Goal: Information Seeking & Learning: Learn about a topic

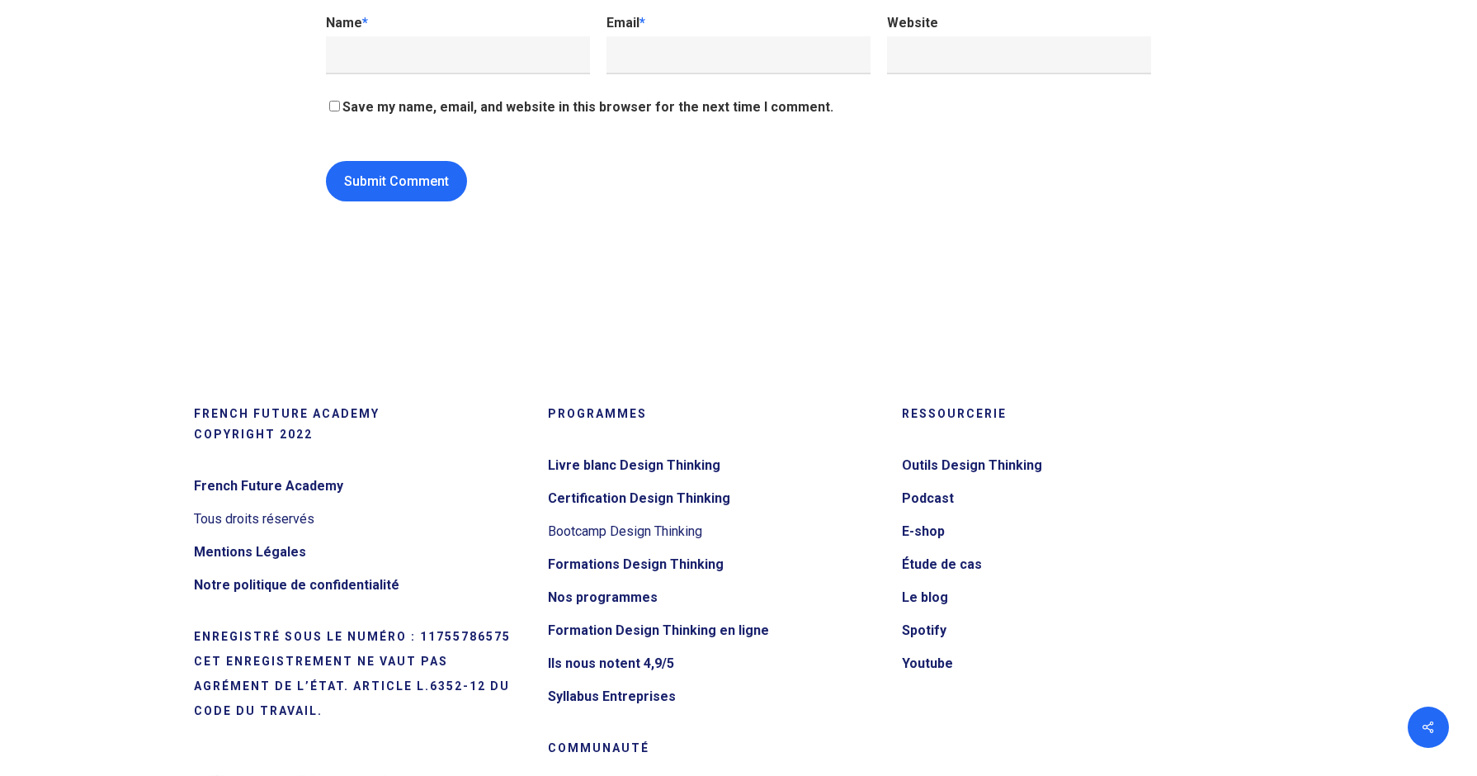
scroll to position [12650, 0]
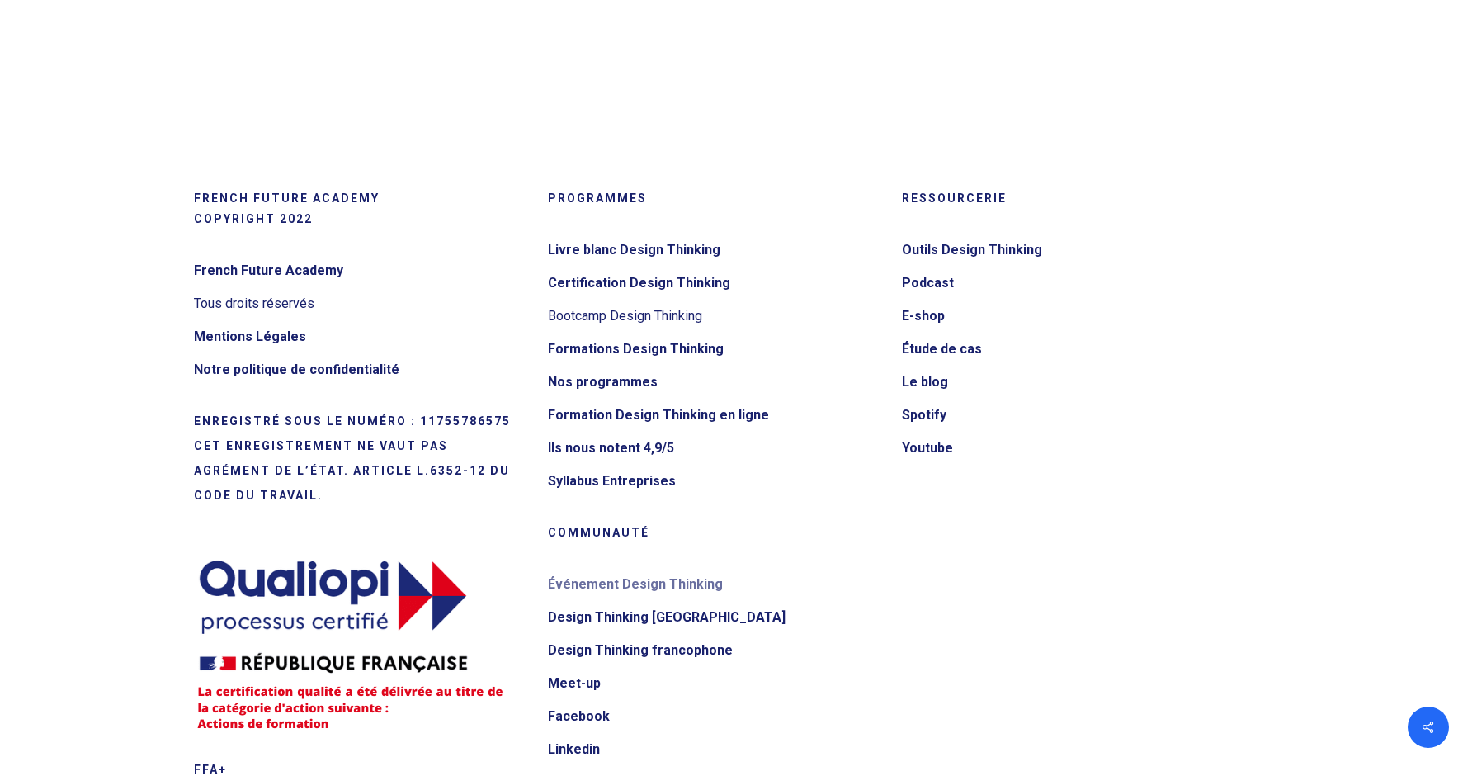
click at [629, 571] on link "Événement Design Thinking" at bounding box center [714, 584] width 333 height 26
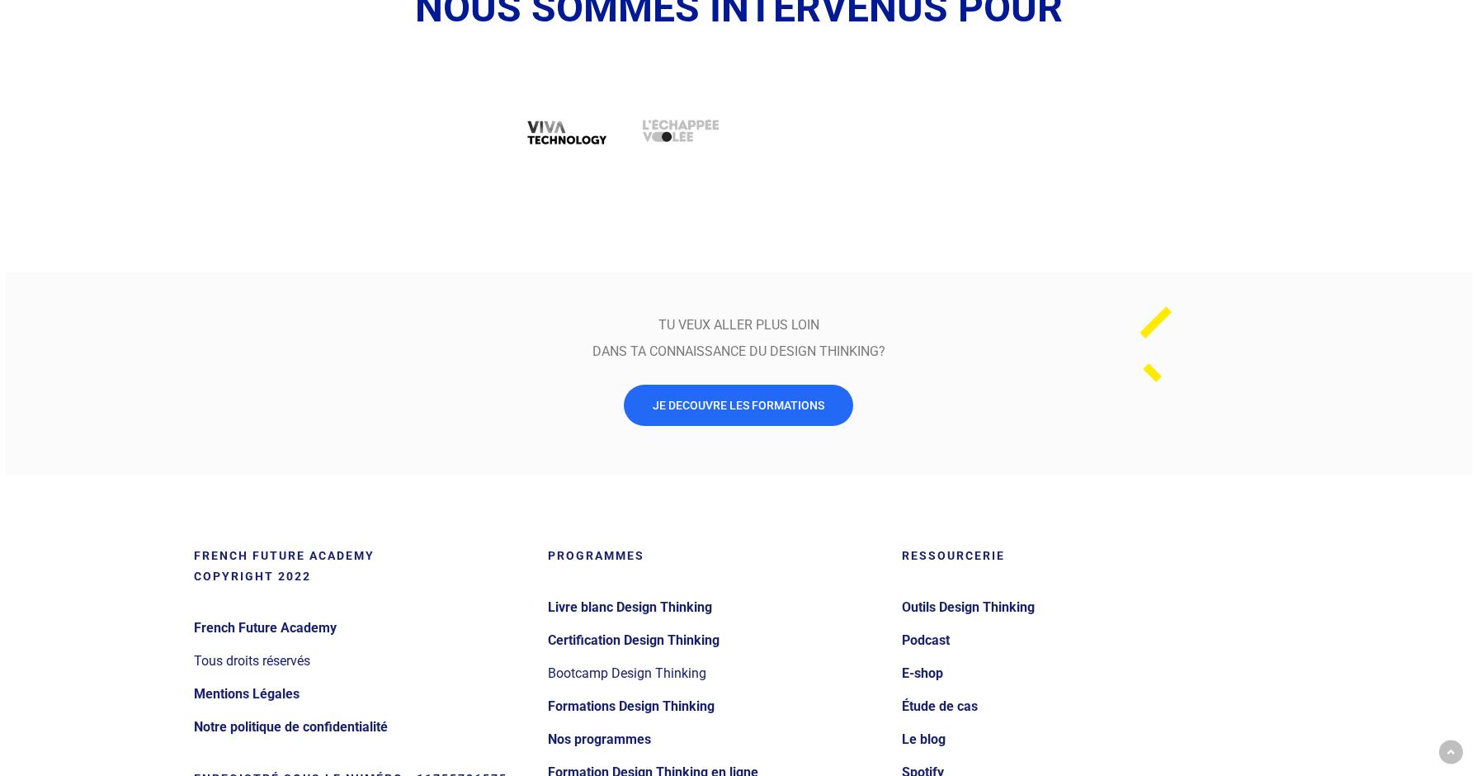
scroll to position [2547, 0]
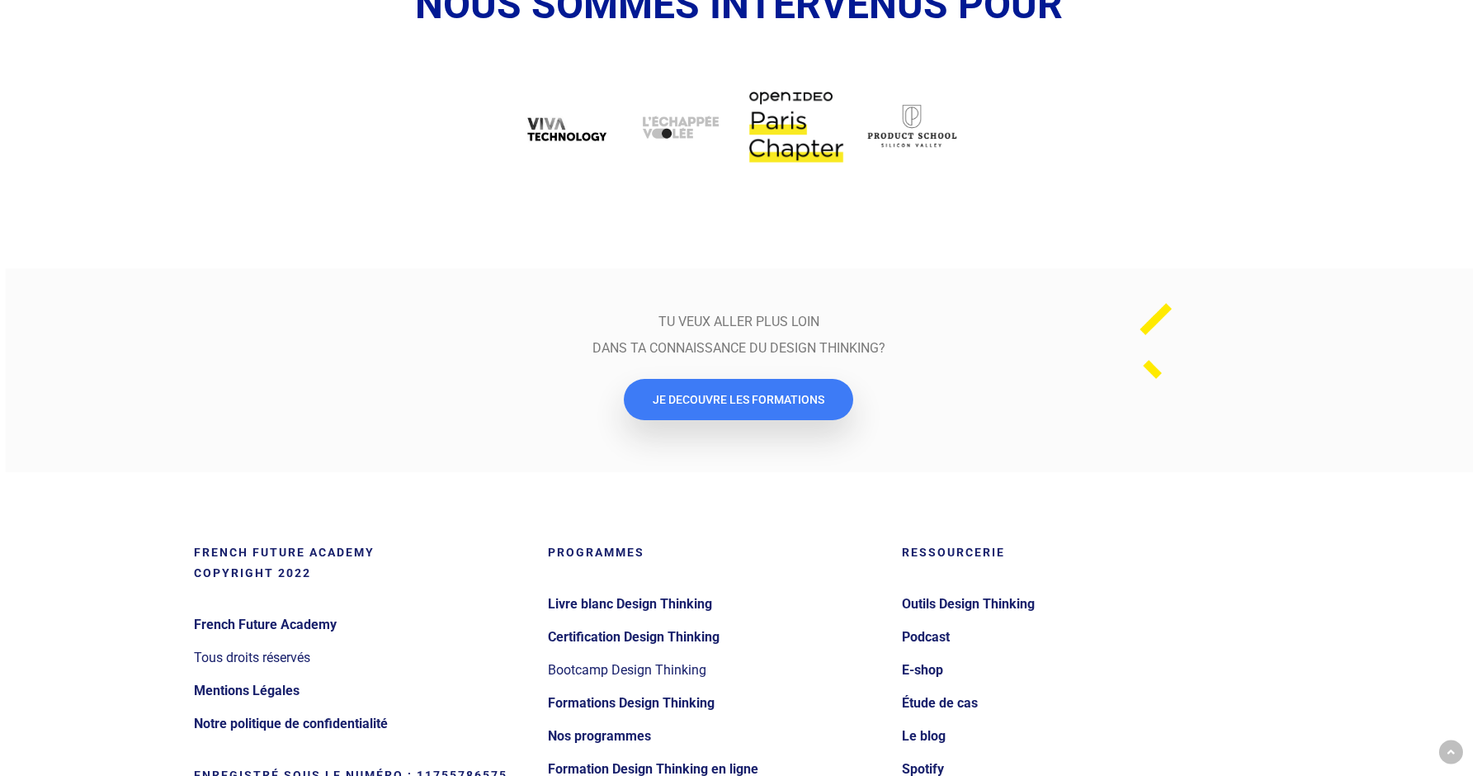
click at [744, 404] on span "JE DECOUVRE LES FORMATIONS" at bounding box center [739, 399] width 172 height 17
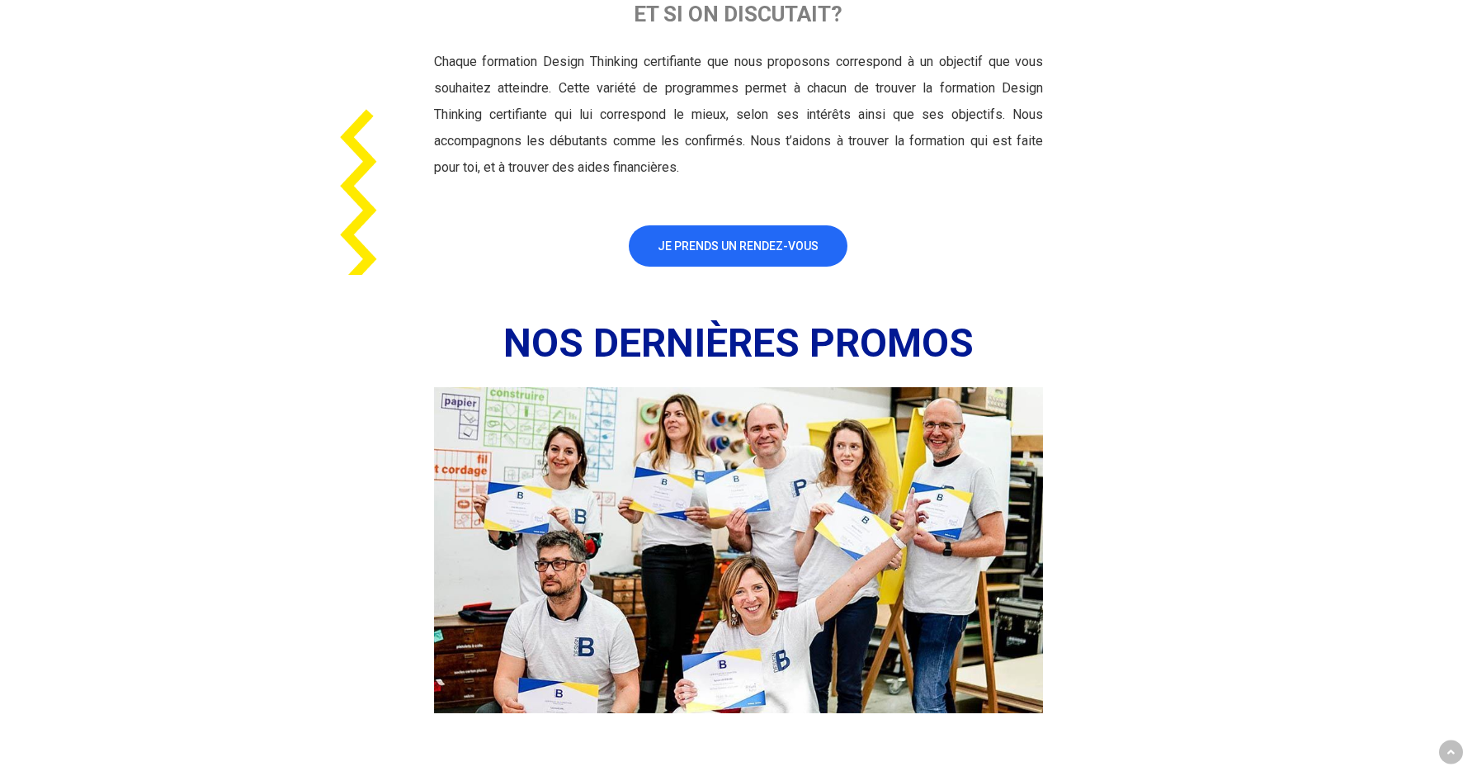
scroll to position [3339, 0]
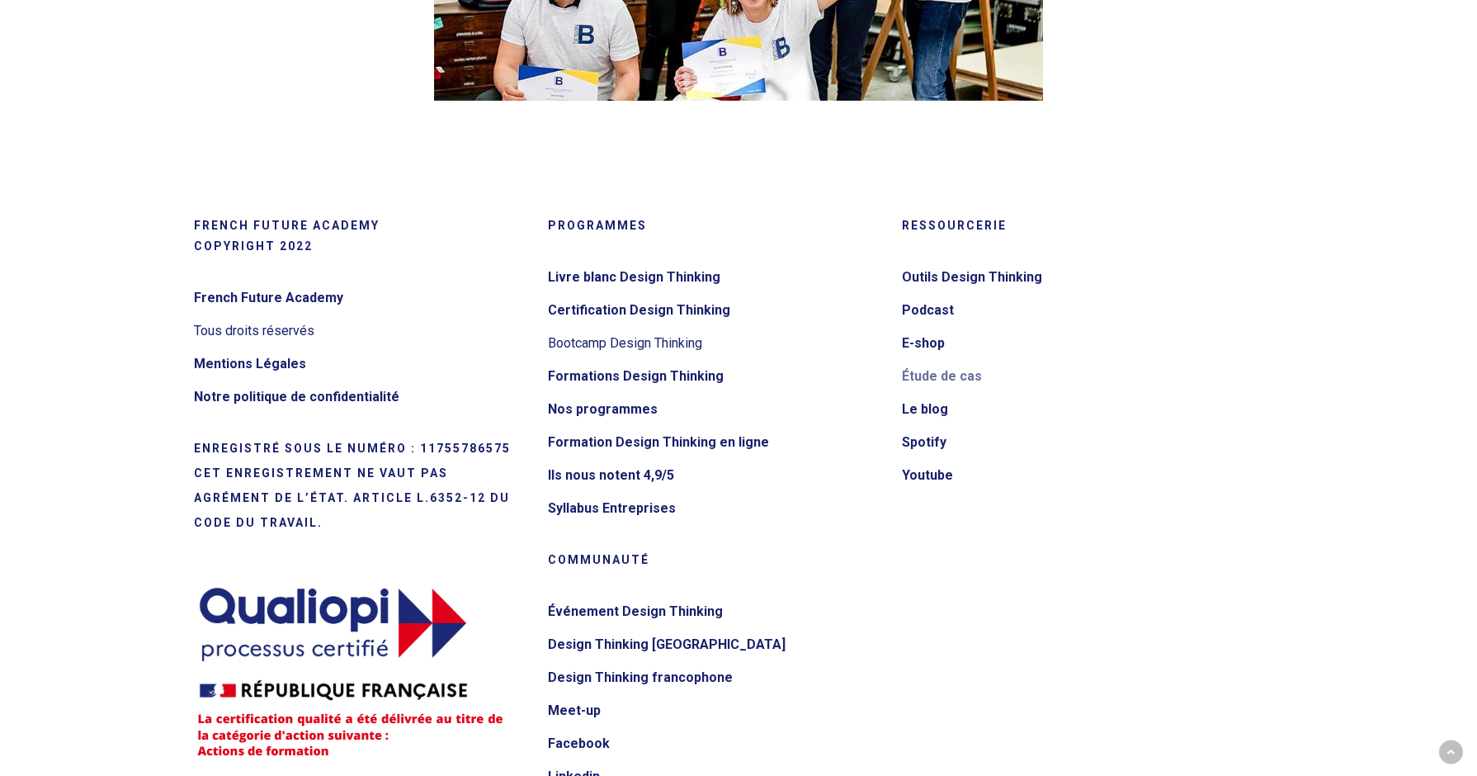
click at [919, 381] on link "Étude de cas" at bounding box center [1068, 376] width 333 height 26
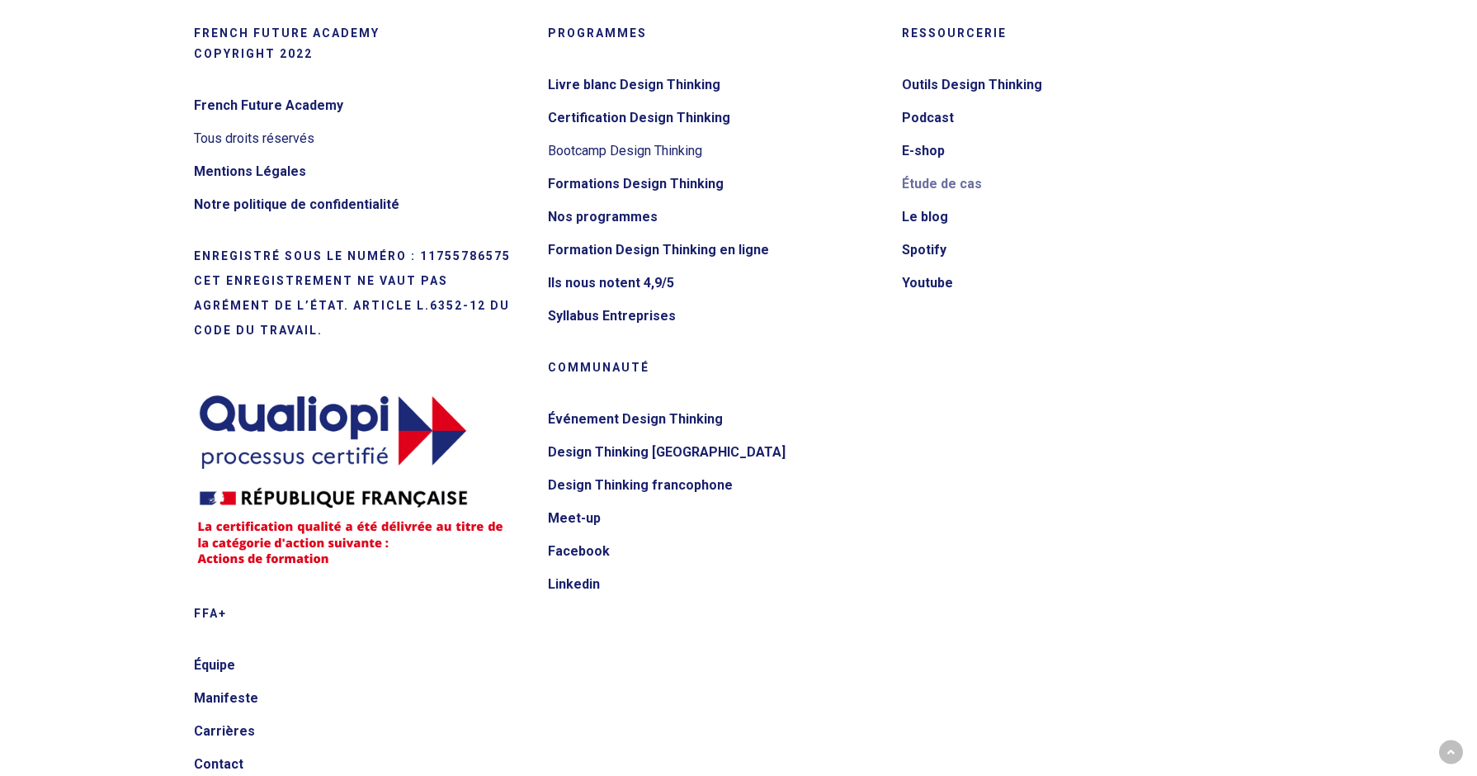
scroll to position [3632, 0]
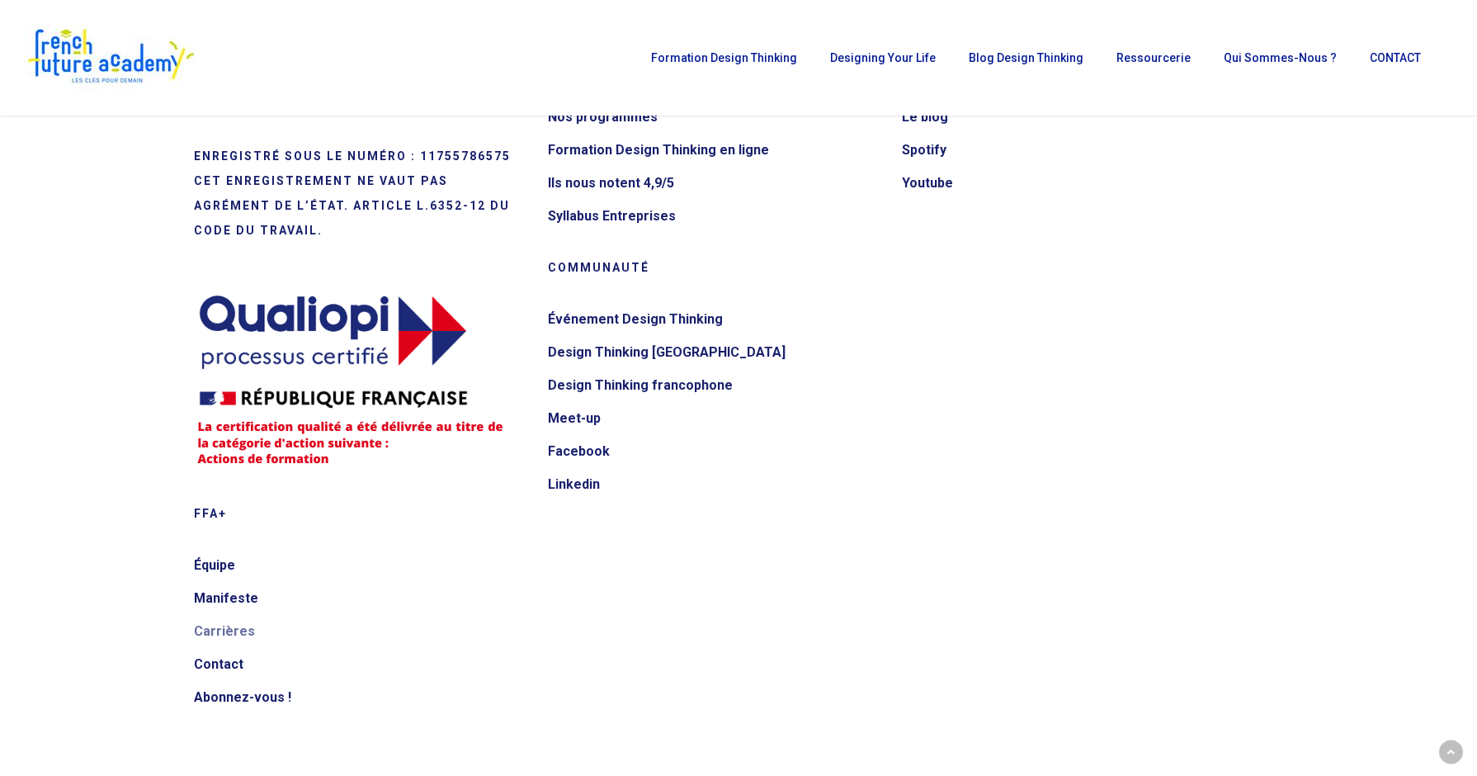
click at [217, 632] on link "Carrières" at bounding box center [360, 631] width 333 height 26
